Goal: Task Accomplishment & Management: Complete application form

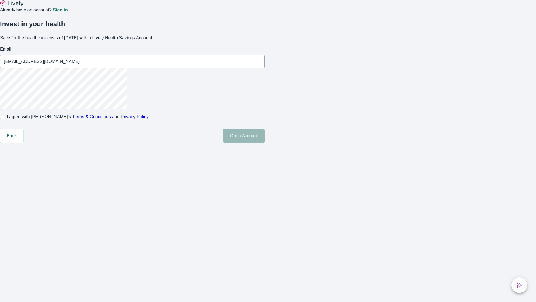
click at [4, 119] on input "I agree with Lively’s Terms & Conditions and Privacy Policy" at bounding box center [2, 116] width 4 height 4
checkbox input "true"
click at [265, 142] on button "Open Account" at bounding box center [244, 135] width 42 height 13
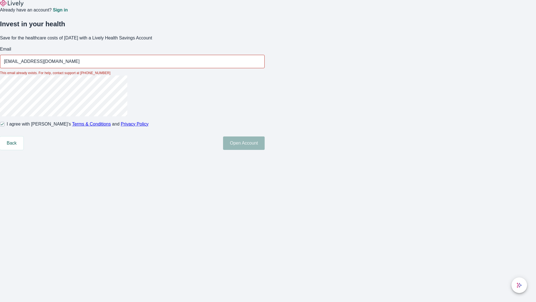
type input "[EMAIL_ADDRESS][DOMAIN_NAME]"
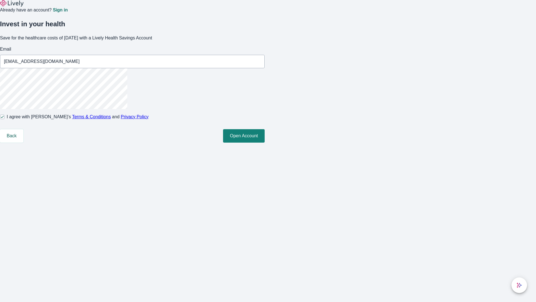
click at [4, 119] on input "I agree with Lively’s Terms & Conditions and Privacy Policy" at bounding box center [2, 116] width 4 height 4
checkbox input "false"
type input "[EMAIL_ADDRESS][DOMAIN_NAME]"
click at [4, 119] on input "I agree with Lively’s Terms & Conditions and Privacy Policy" at bounding box center [2, 116] width 4 height 4
checkbox input "true"
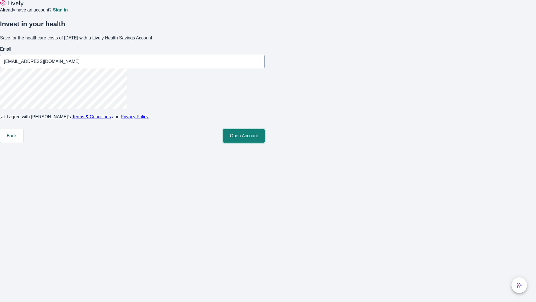
click at [265, 142] on button "Open Account" at bounding box center [244, 135] width 42 height 13
